Goal: Task Accomplishment & Management: Use online tool/utility

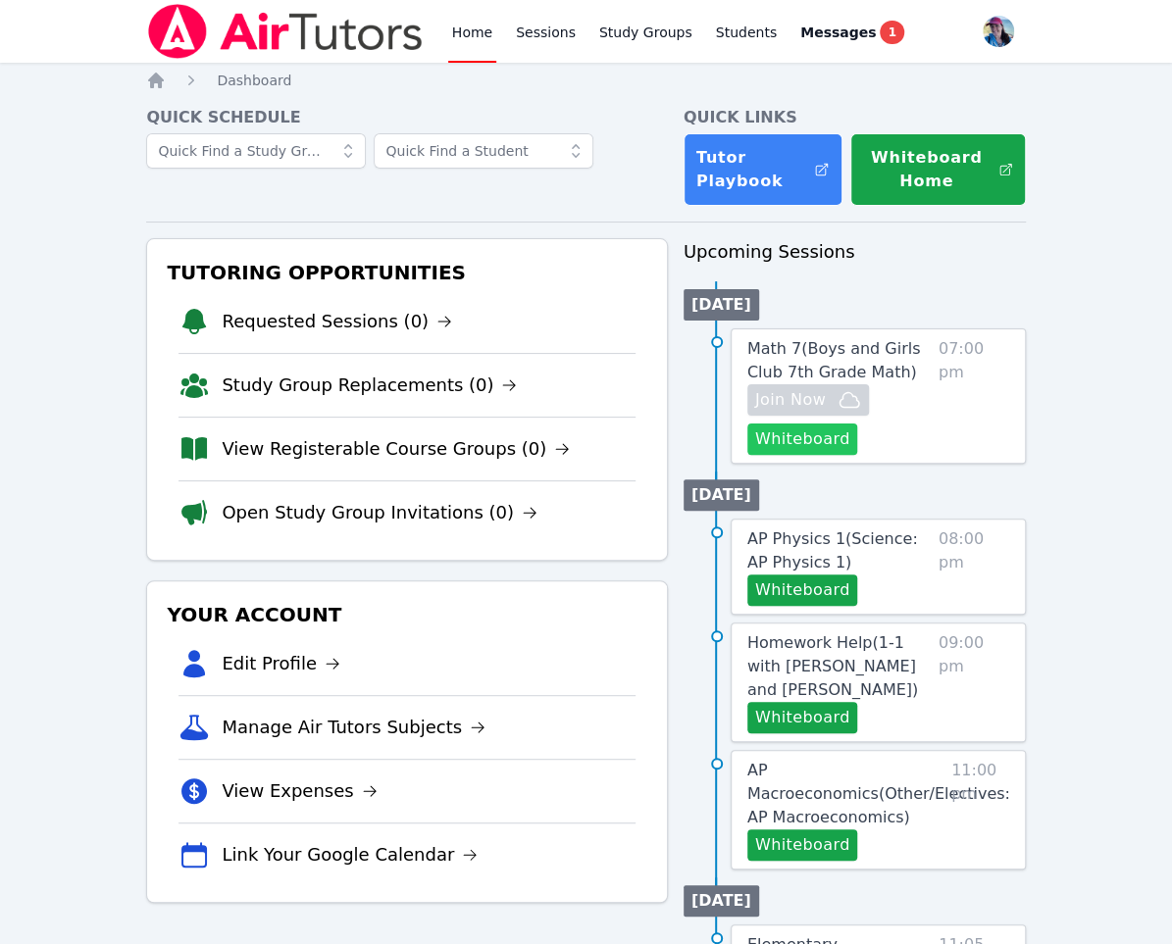
click at [807, 448] on button "Whiteboard" at bounding box center [802, 439] width 111 height 31
click at [794, 437] on button "Whiteboard" at bounding box center [802, 439] width 111 height 31
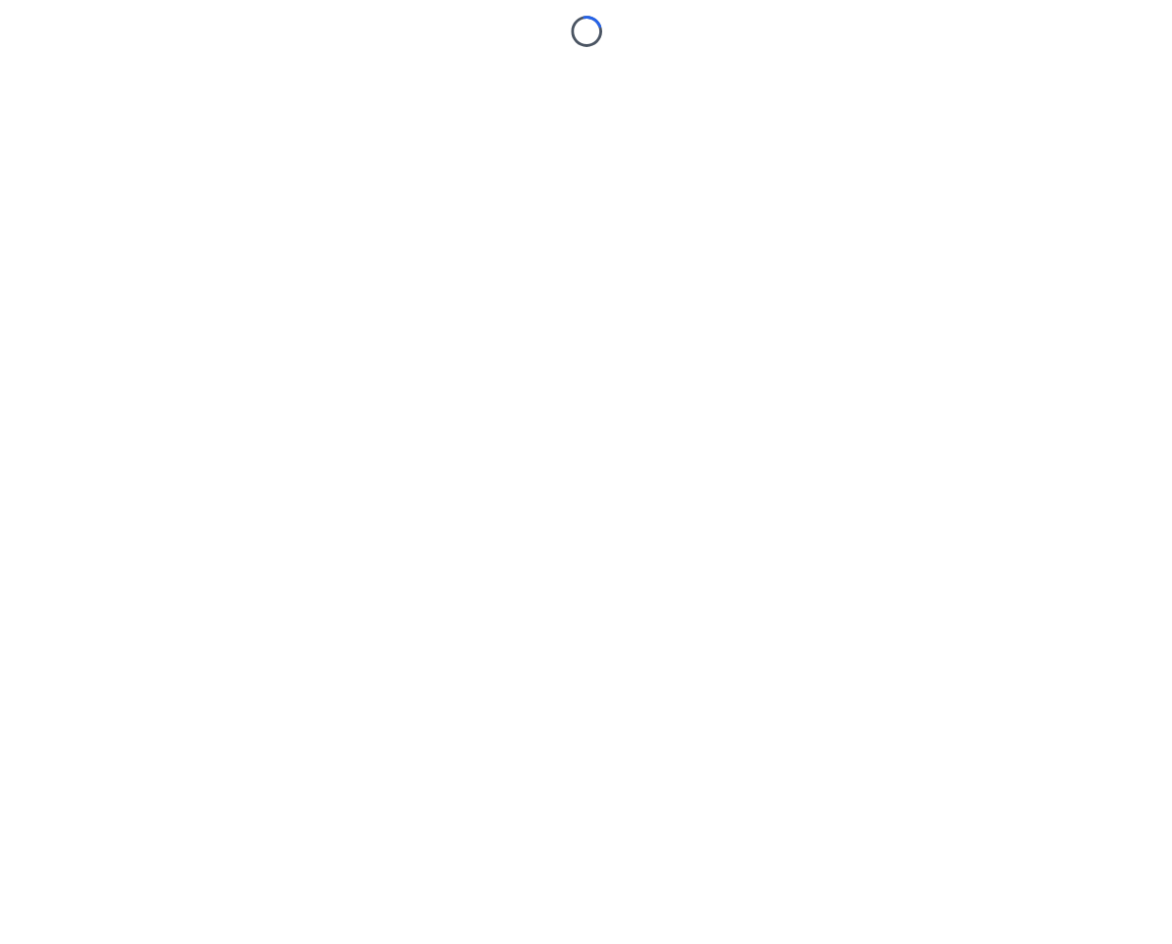
click at [745, 546] on body "Loading..." at bounding box center [586, 472] width 1172 height 944
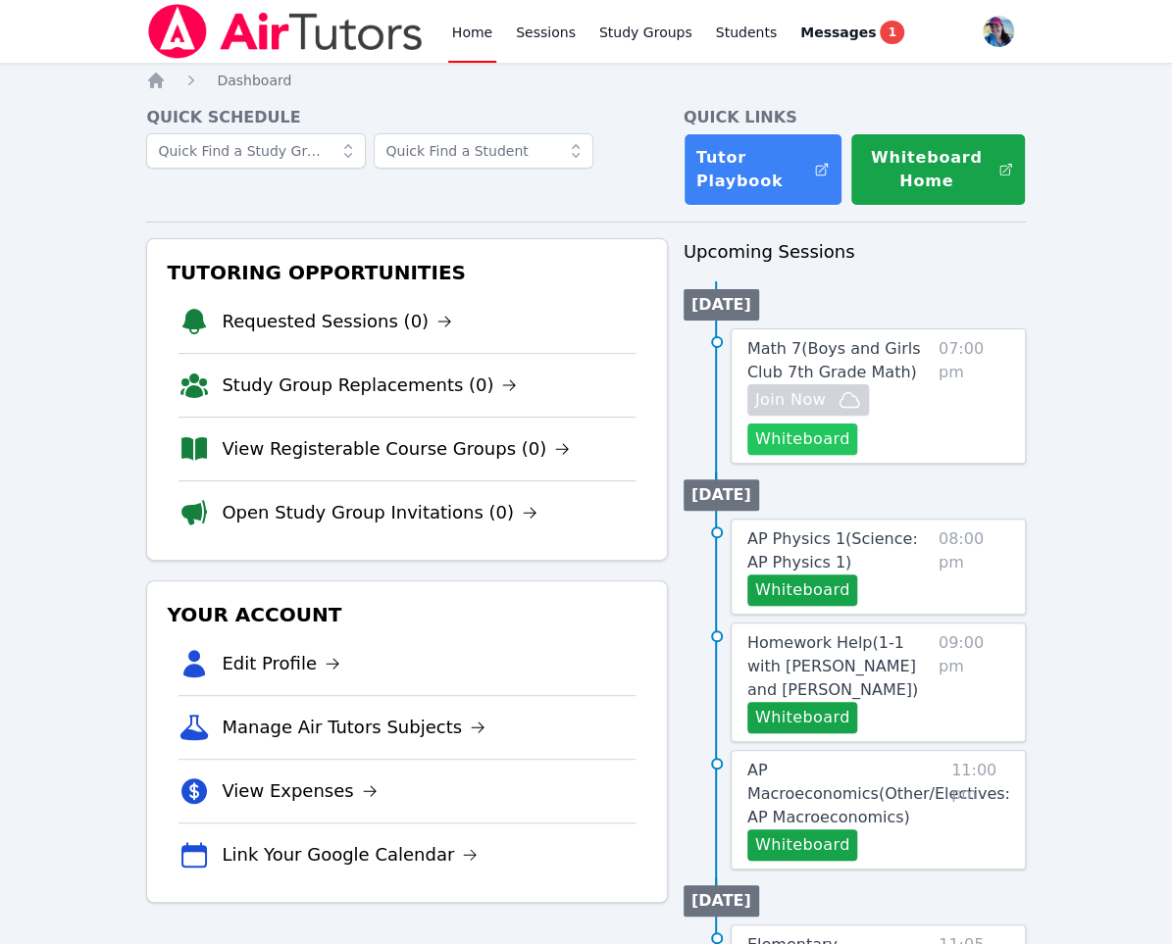
click at [823, 446] on button "Whiteboard" at bounding box center [802, 439] width 111 height 31
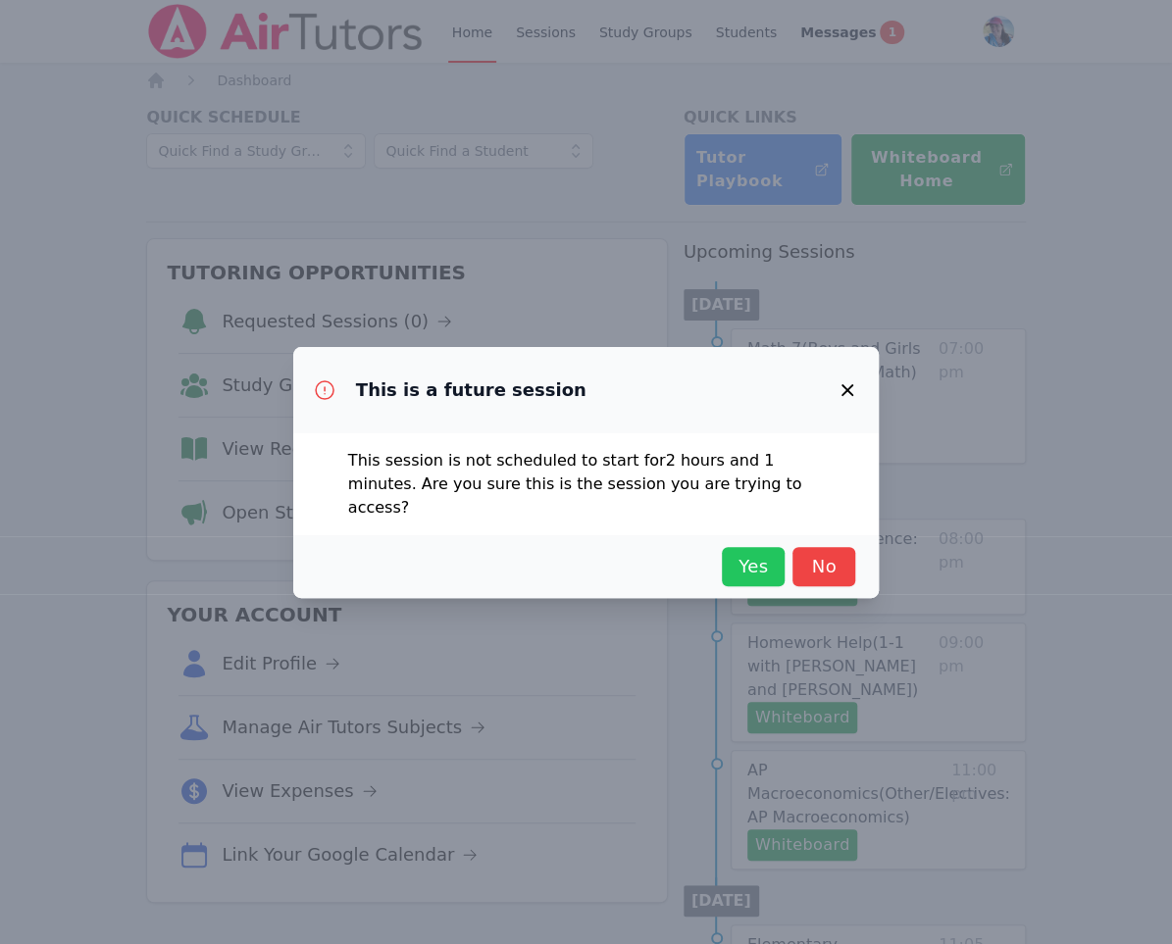
click at [743, 553] on span "Yes" at bounding box center [753, 566] width 43 height 27
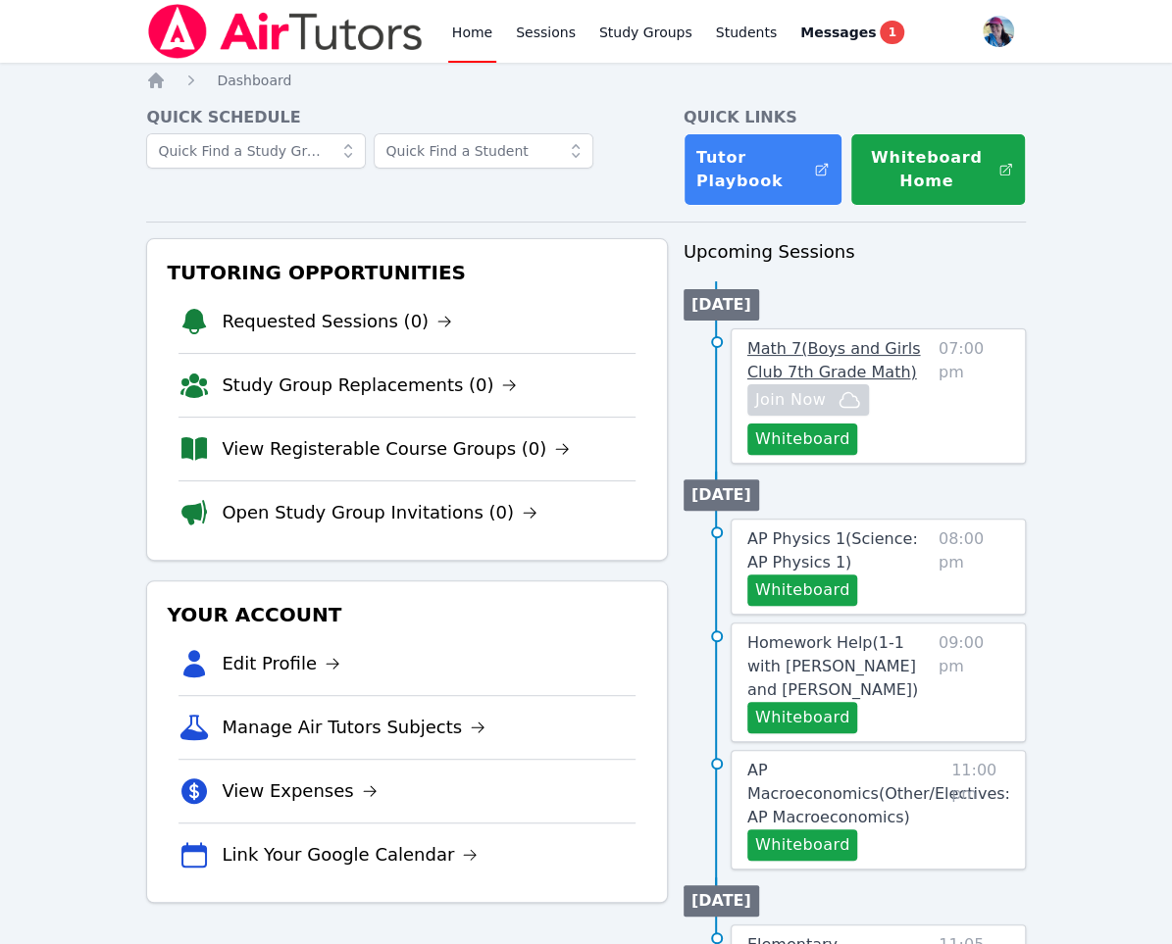
click at [829, 362] on span "Math 7 ( Boys and Girls Club 7th Grade Math )" at bounding box center [834, 360] width 174 height 42
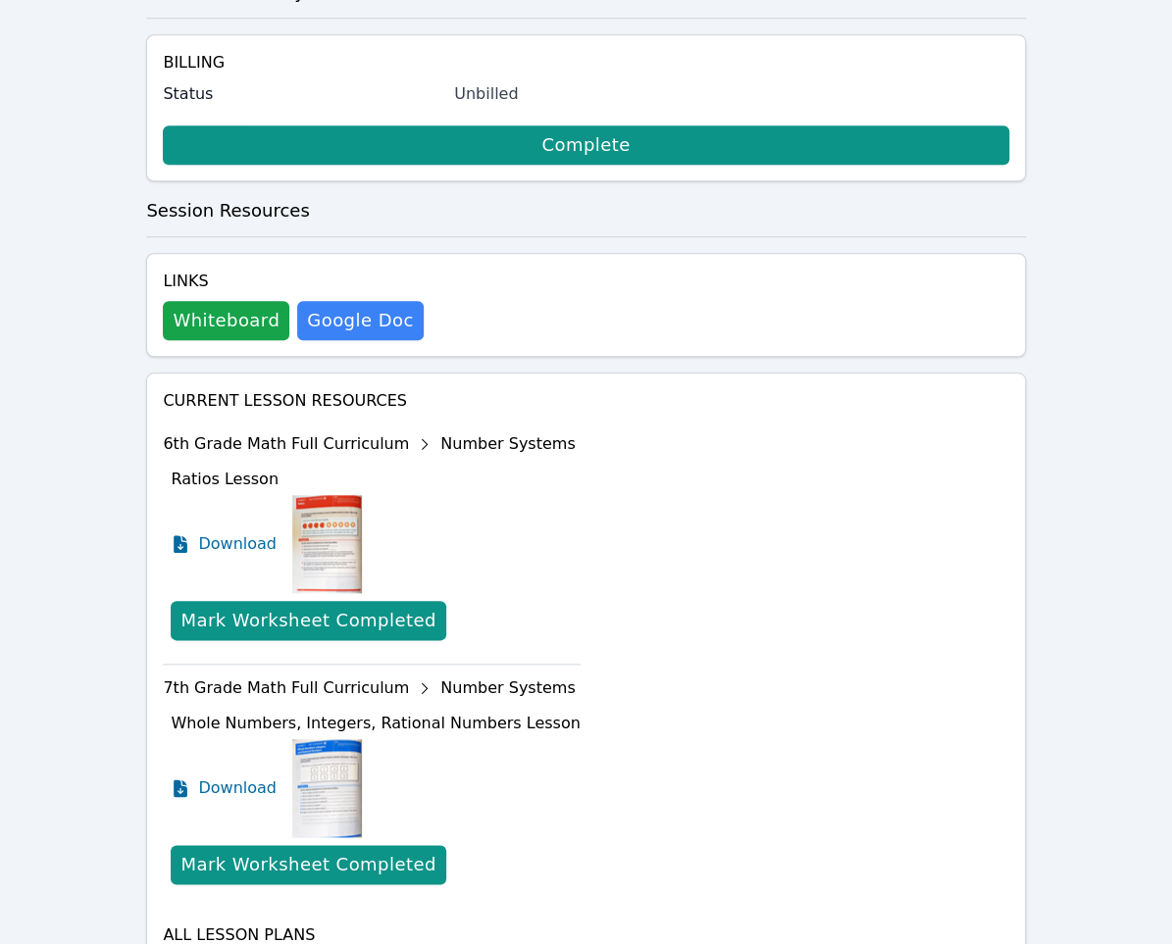
scroll to position [829, 0]
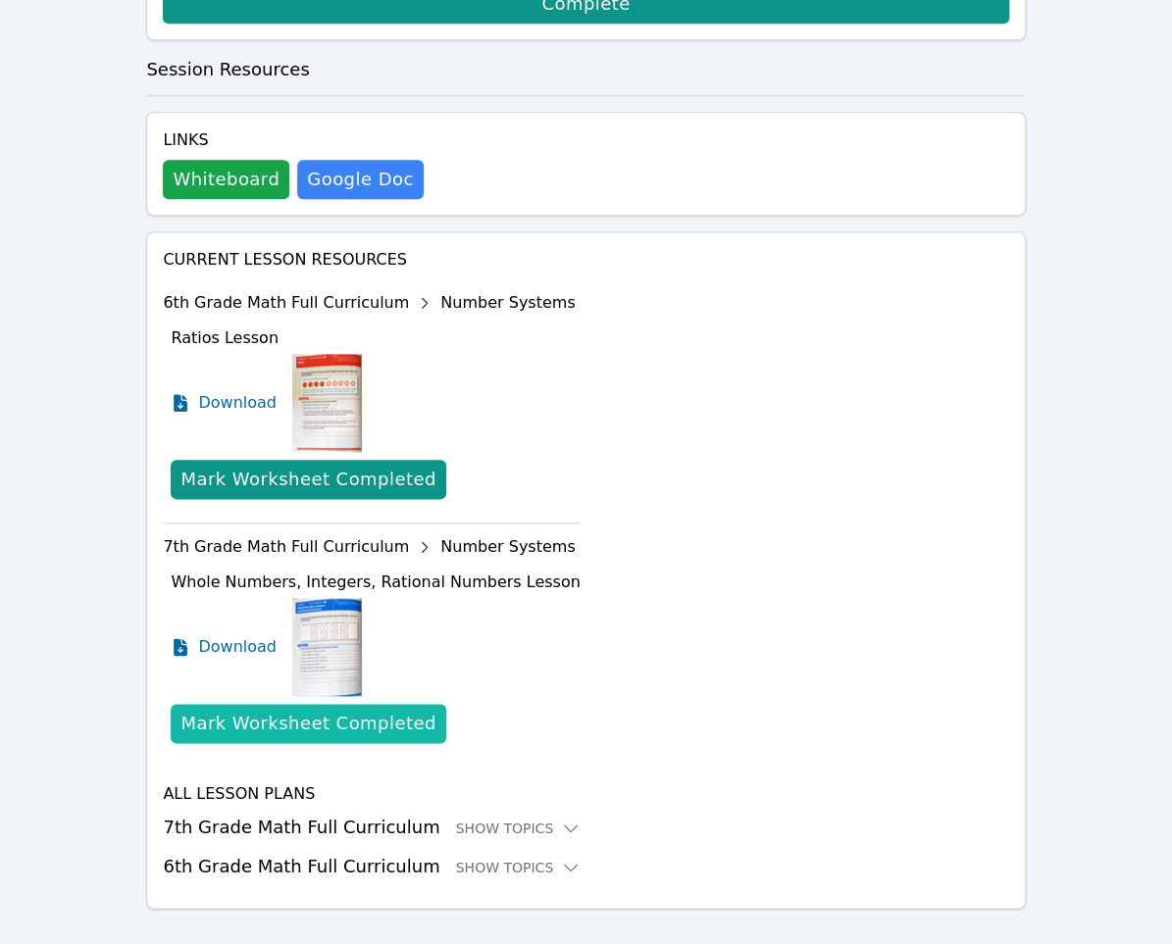
click at [272, 710] on div "Mark Worksheet Completed" at bounding box center [307, 723] width 255 height 27
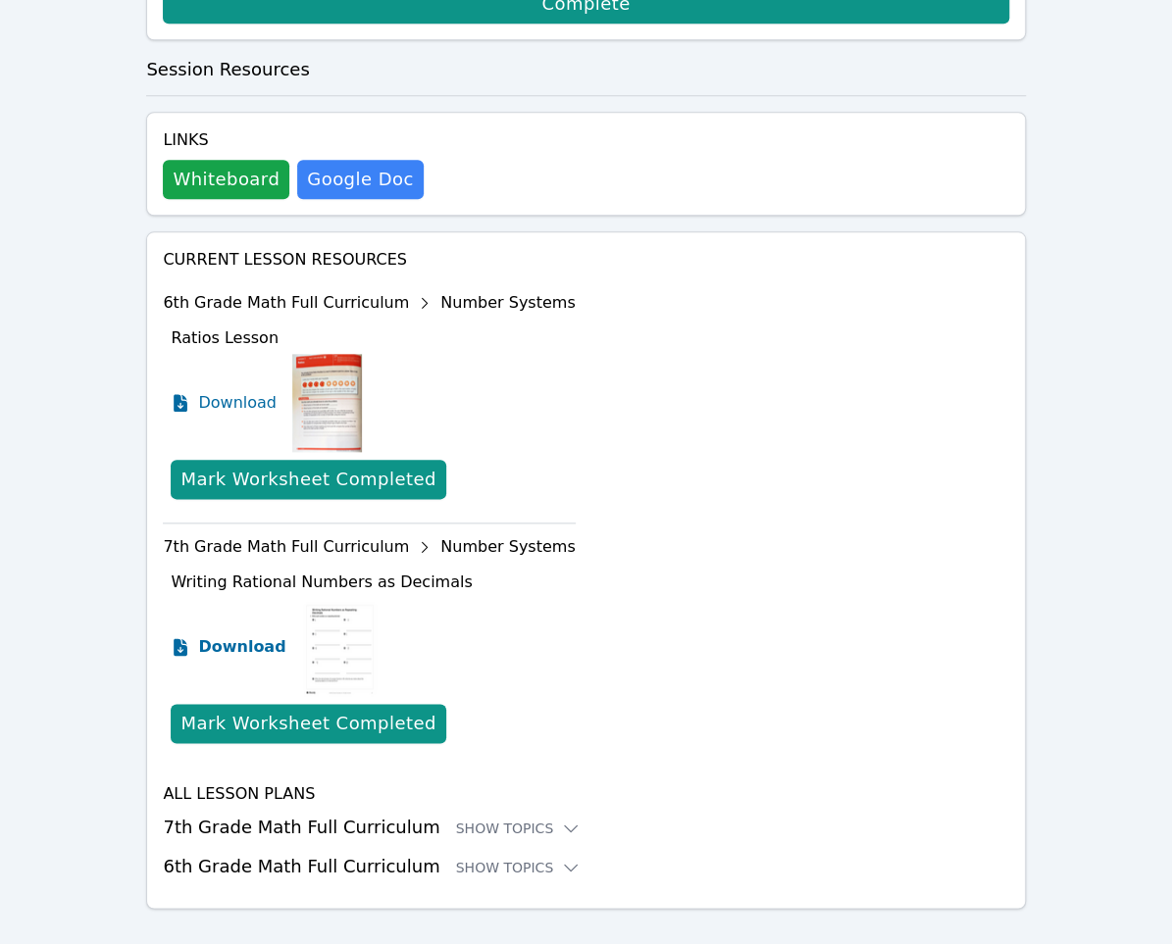
click at [245, 636] on span "Download" at bounding box center [241, 648] width 87 height 24
click at [504, 819] on div "Show Topics" at bounding box center [519, 829] width 126 height 20
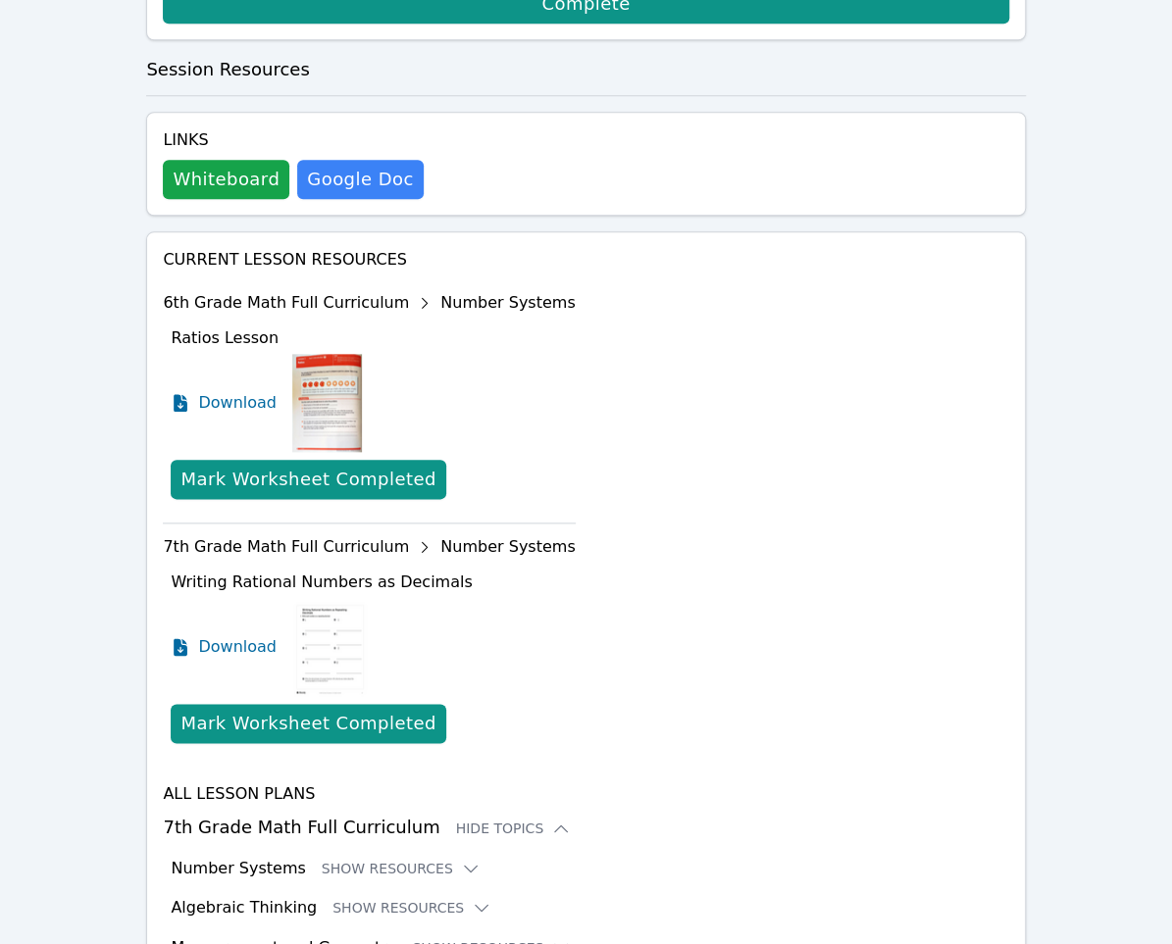
scroll to position [990, 0]
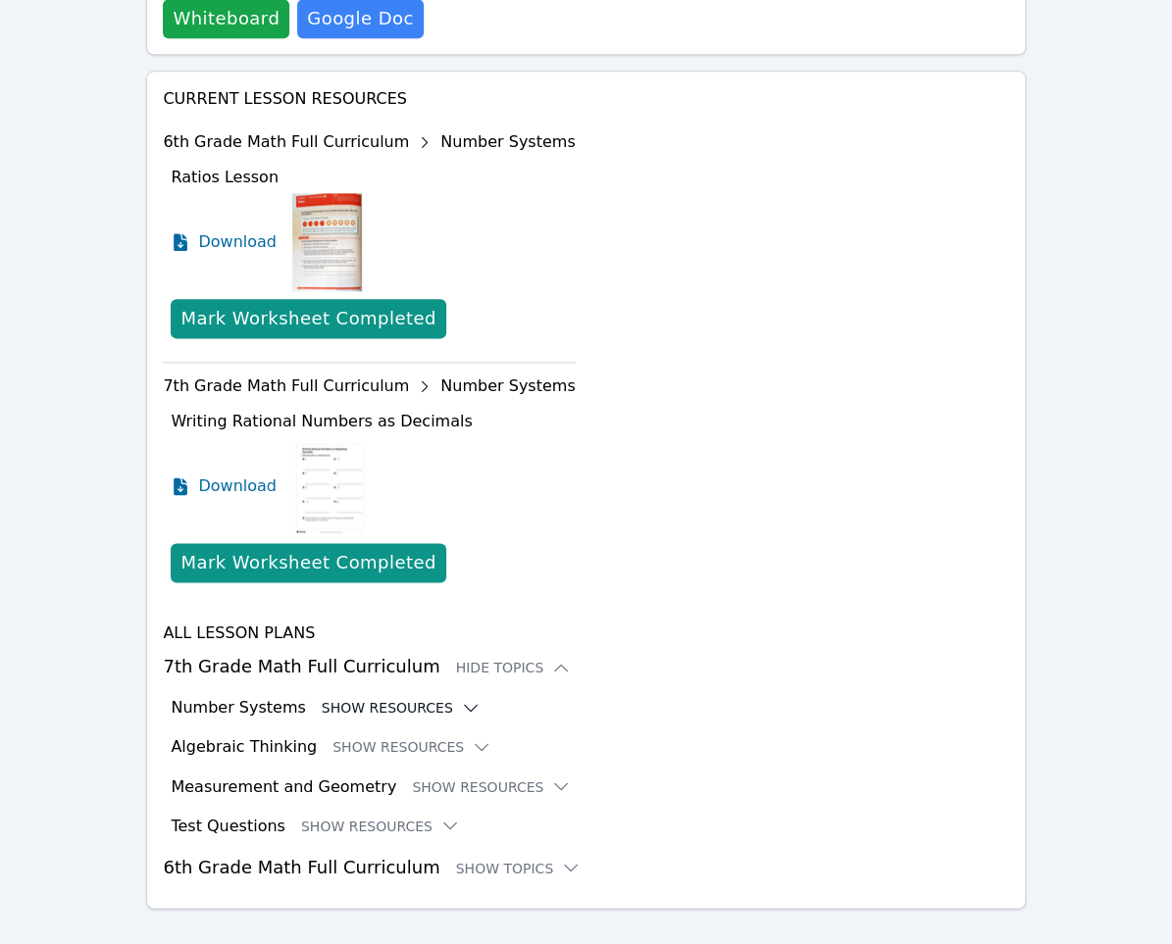
click at [406, 698] on button "Show Resources" at bounding box center [401, 708] width 159 height 20
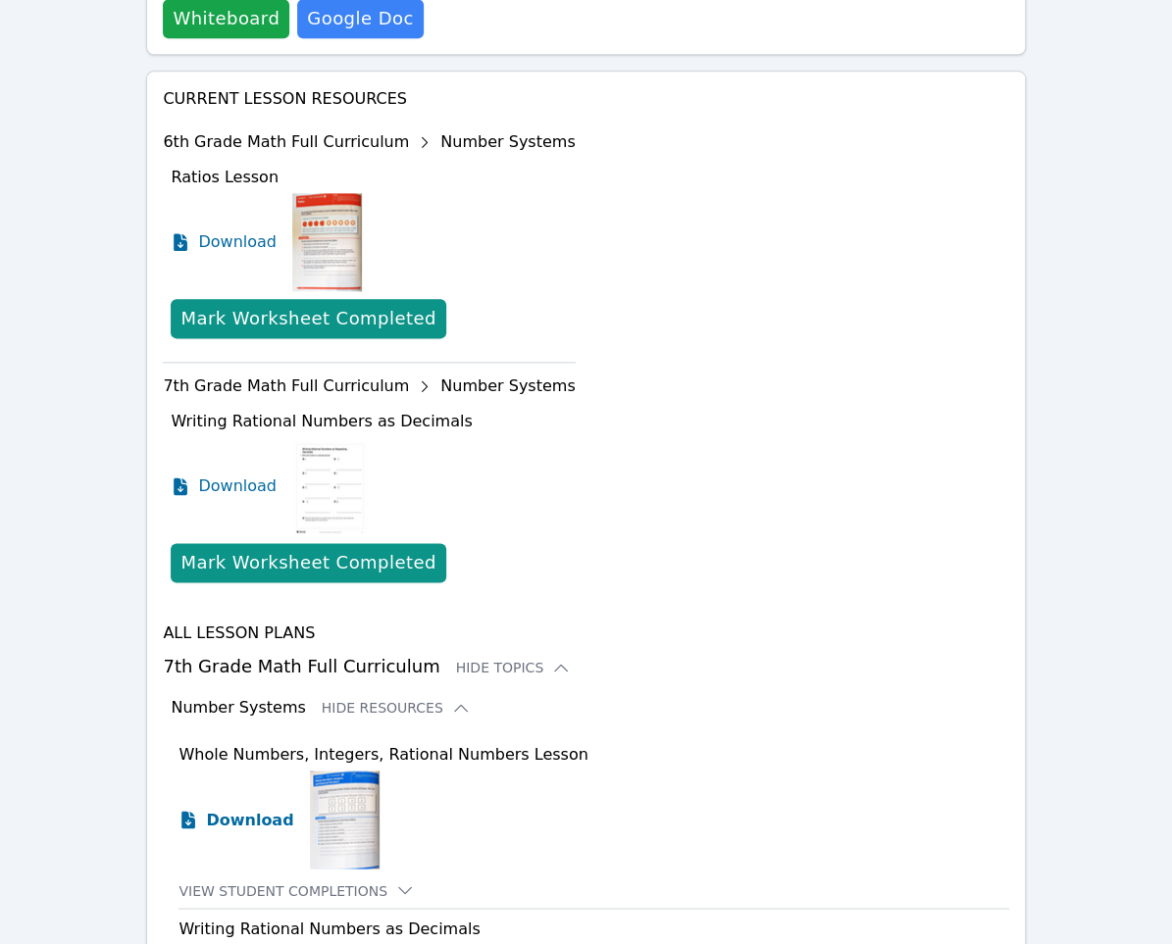
click at [244, 808] on span "Download" at bounding box center [249, 820] width 87 height 24
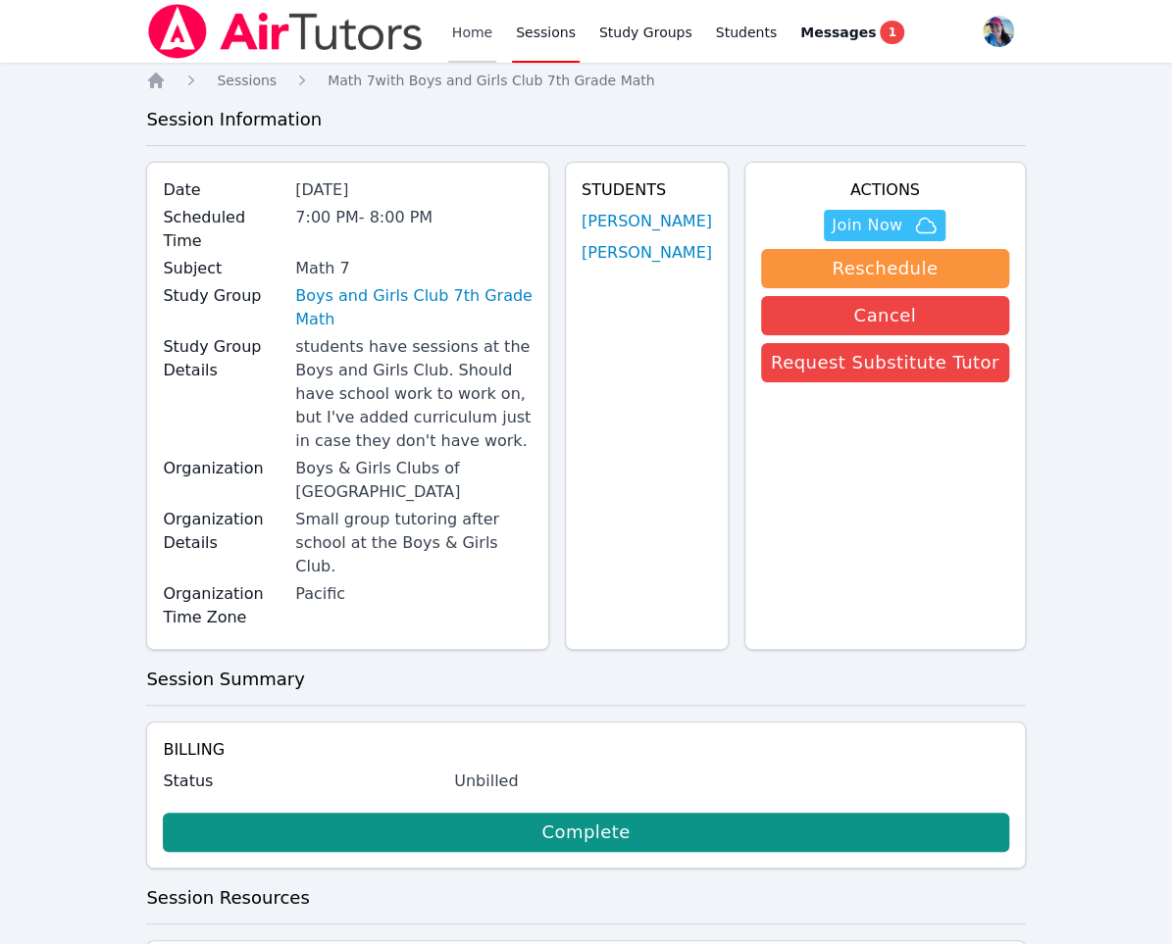
click at [477, 37] on link "Home" at bounding box center [472, 31] width 48 height 63
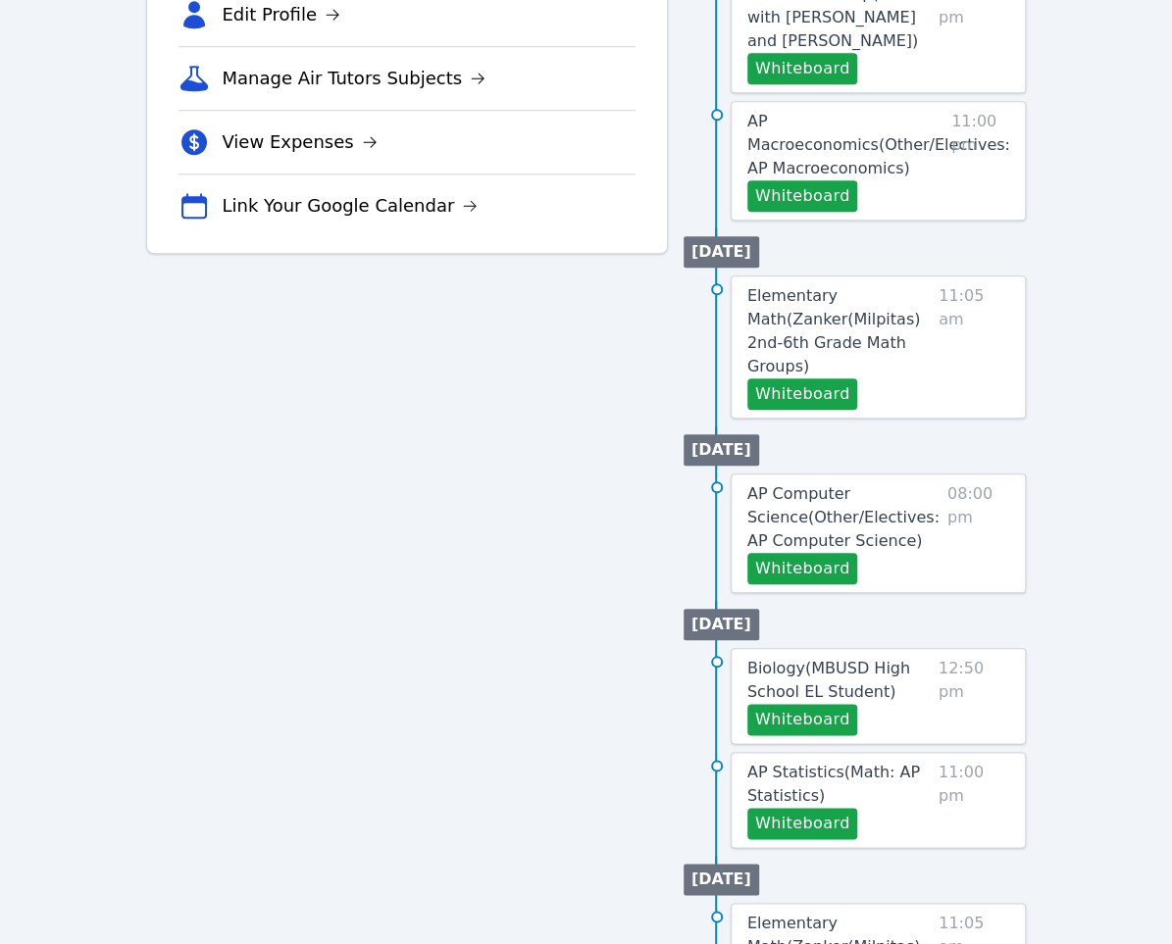
scroll to position [738, 0]
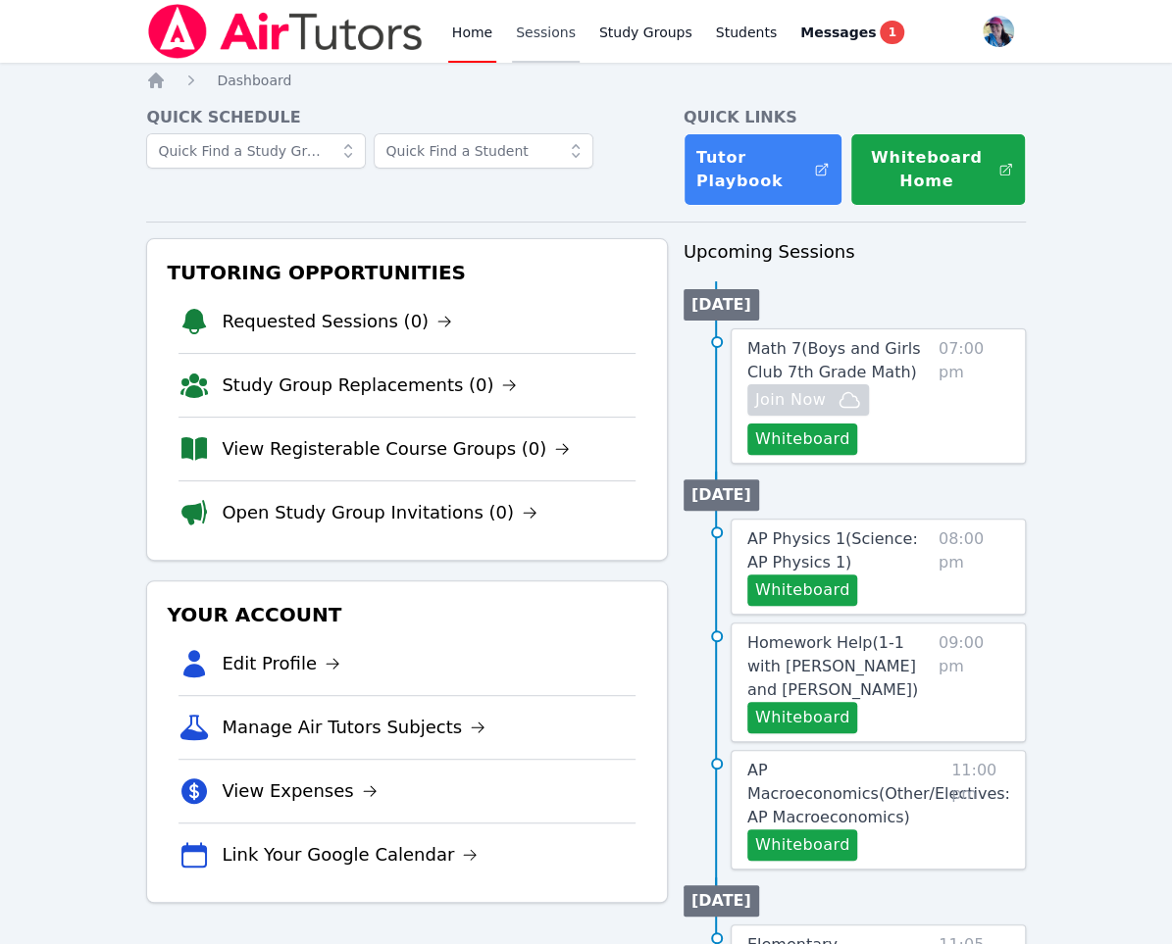
click at [544, 51] on link "Sessions" at bounding box center [546, 31] width 68 height 63
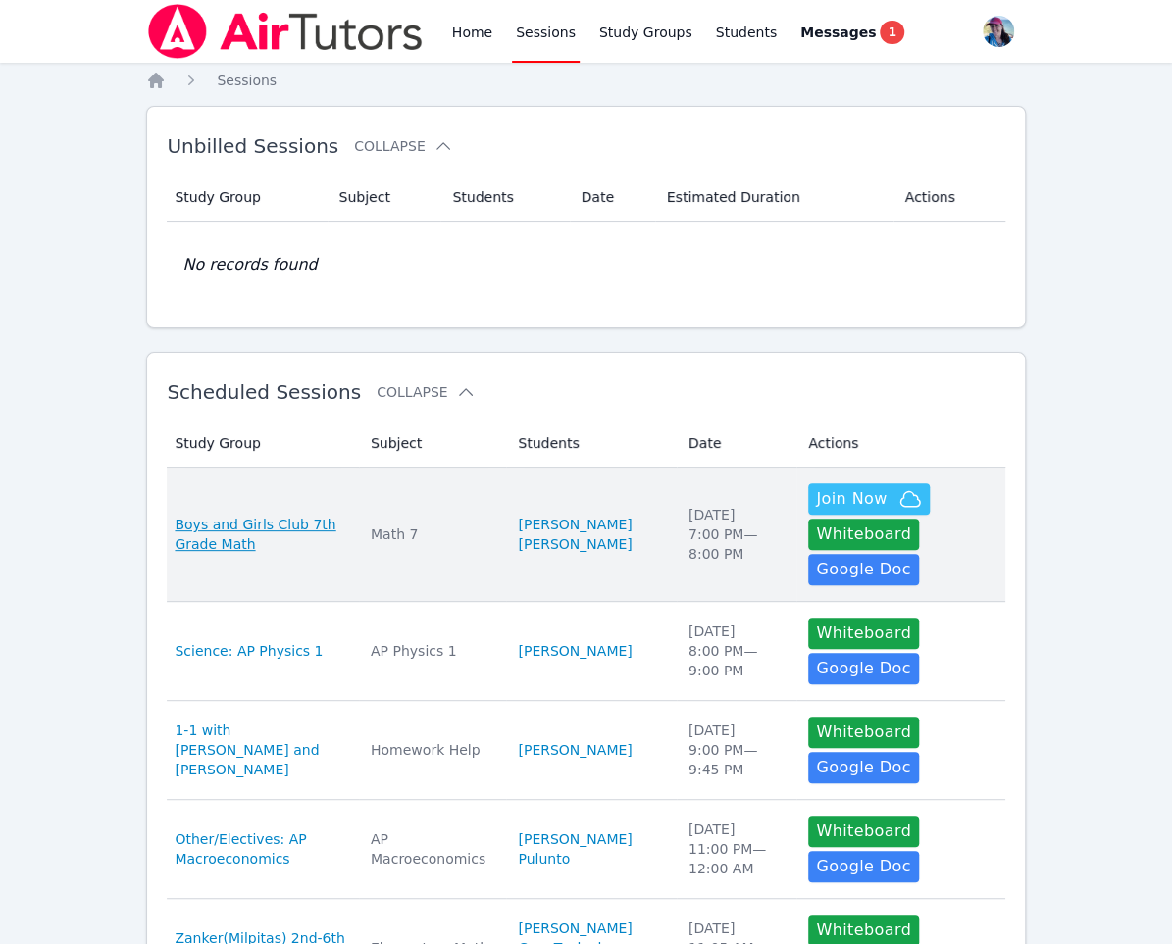
click at [267, 540] on span "Boys and Girls Club 7th Grade Math" at bounding box center [261, 534] width 173 height 39
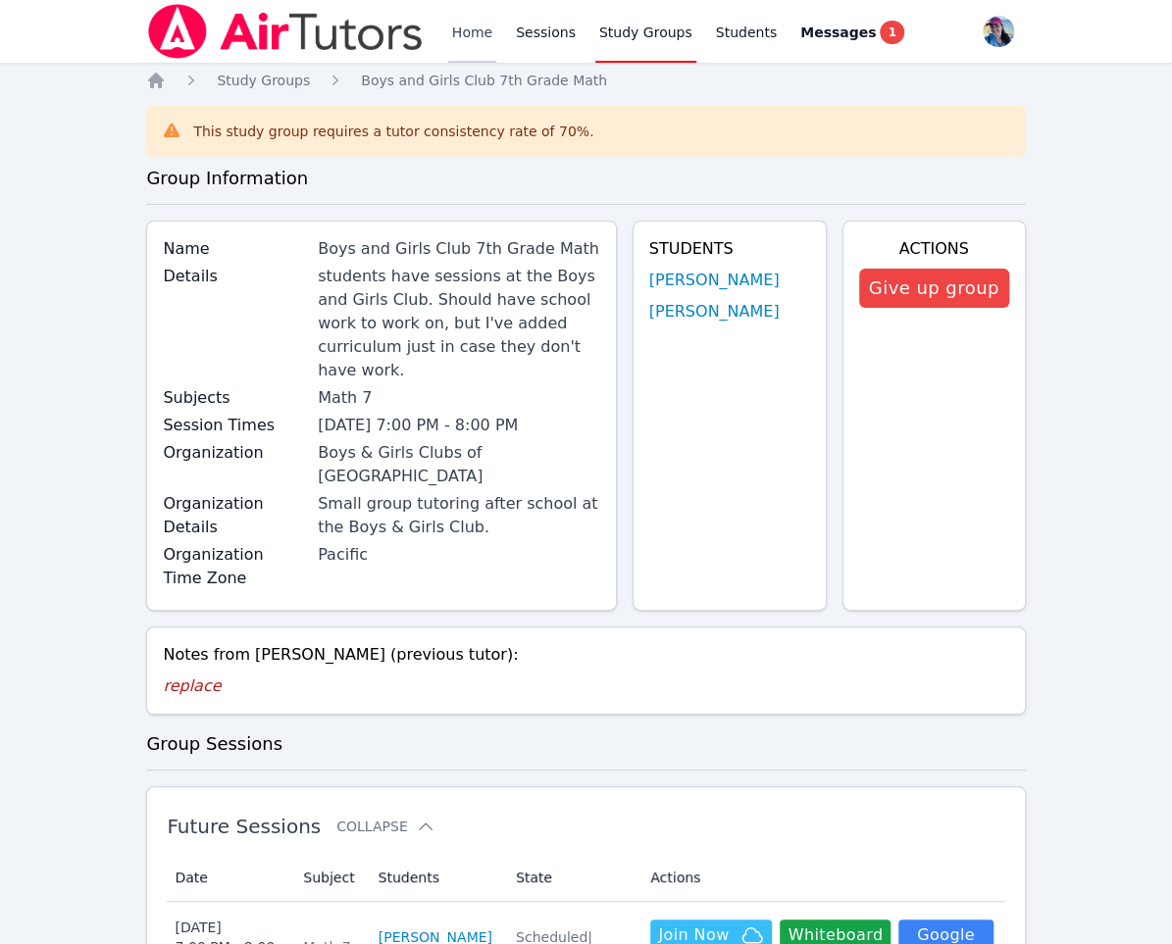
click at [456, 30] on link "Home" at bounding box center [472, 31] width 48 height 63
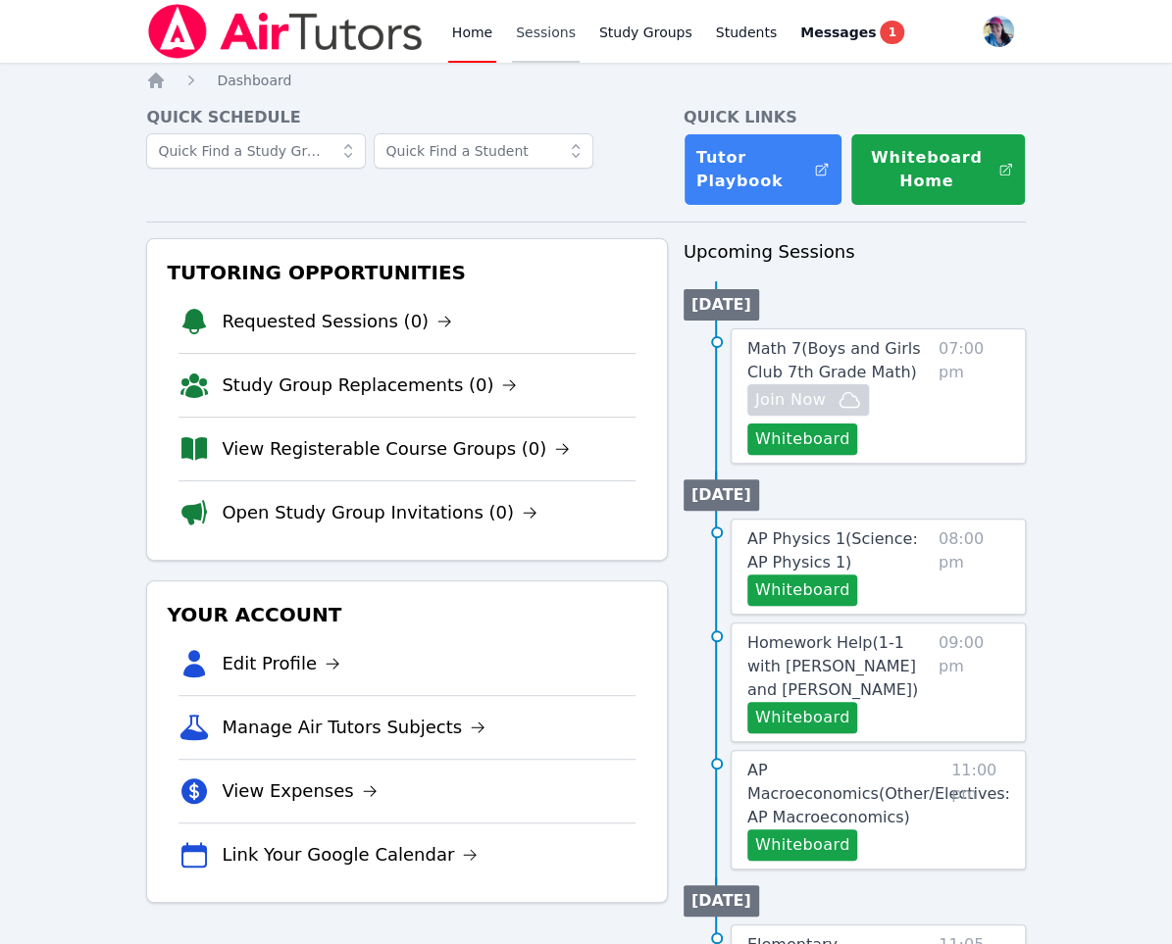
click at [520, 32] on link "Sessions" at bounding box center [546, 31] width 68 height 63
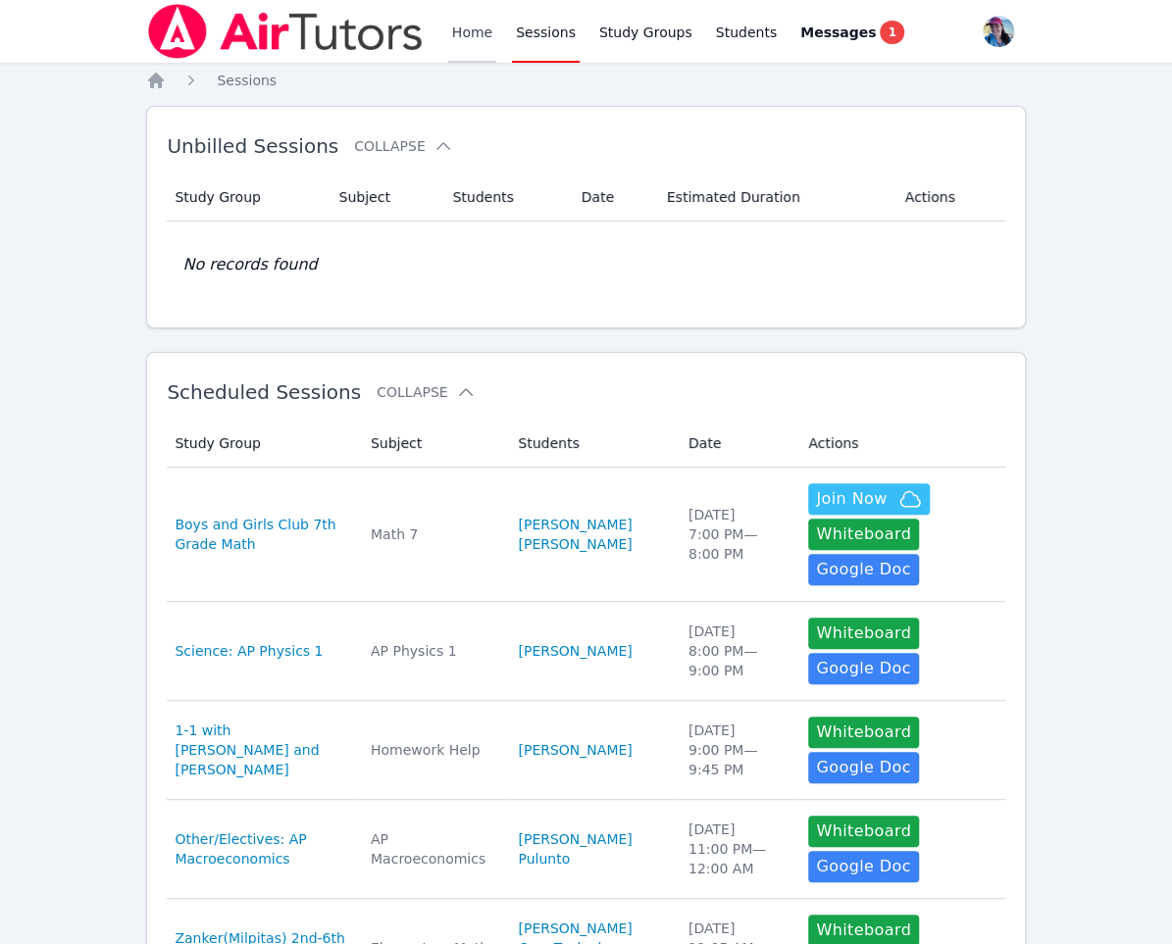
click at [449, 51] on link "Home" at bounding box center [472, 31] width 48 height 63
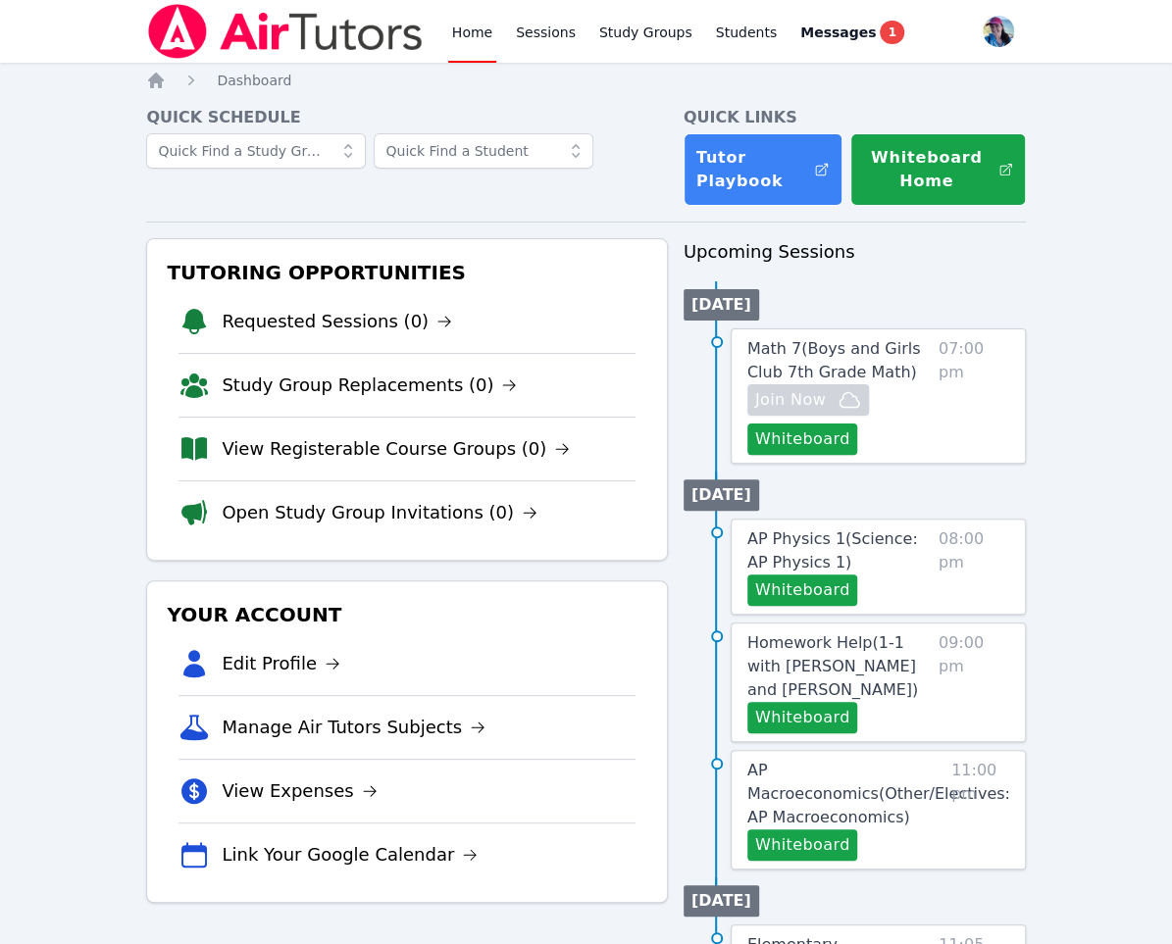
click at [722, 202] on link "Tutor Playbook" at bounding box center [763, 169] width 159 height 73
